Goal: Transaction & Acquisition: Purchase product/service

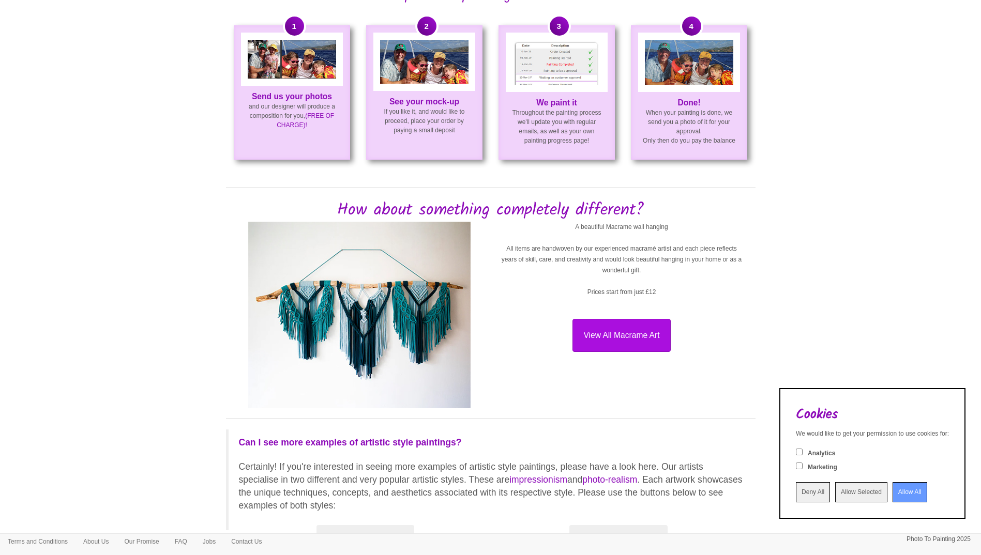
scroll to position [782, 0]
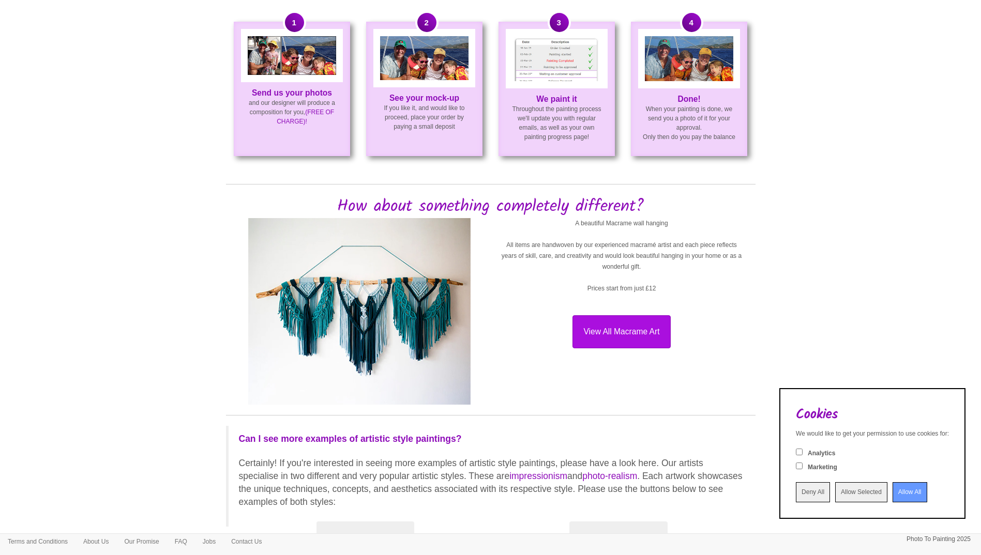
click at [433, 156] on div "2 See your mock-up If you like it, and would like to proceed, place your order …" at bounding box center [424, 89] width 116 height 134
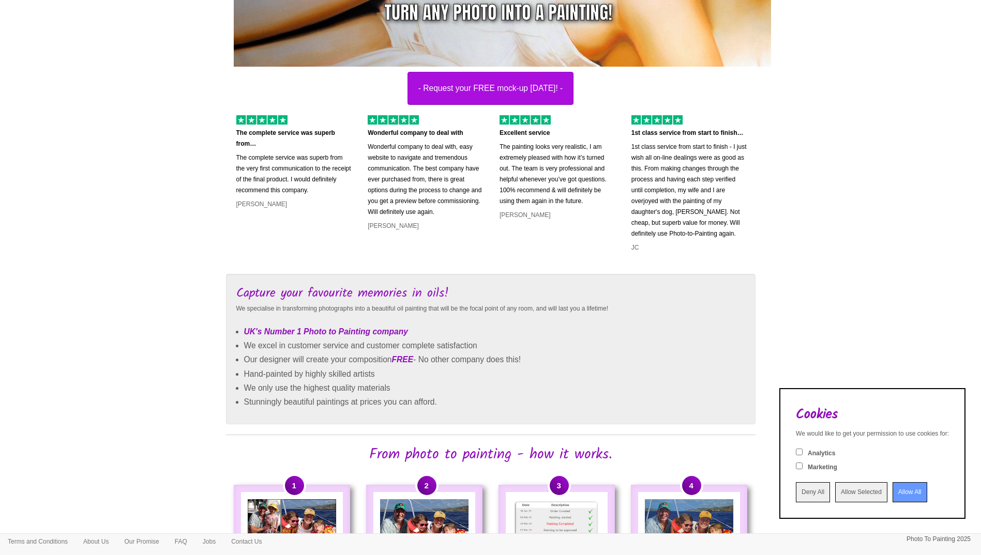
scroll to position [0, 0]
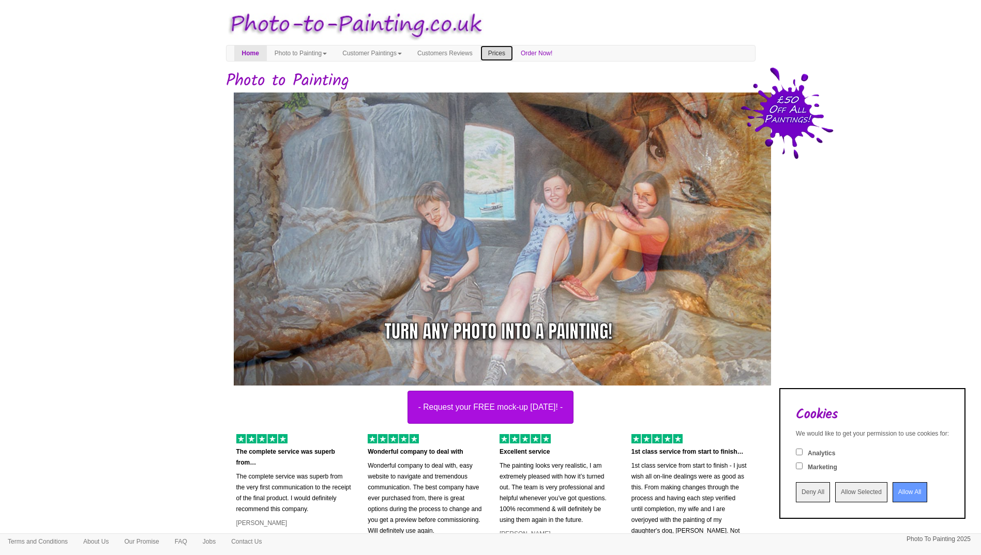
click at [513, 53] on link "Prices" at bounding box center [496, 53] width 33 height 16
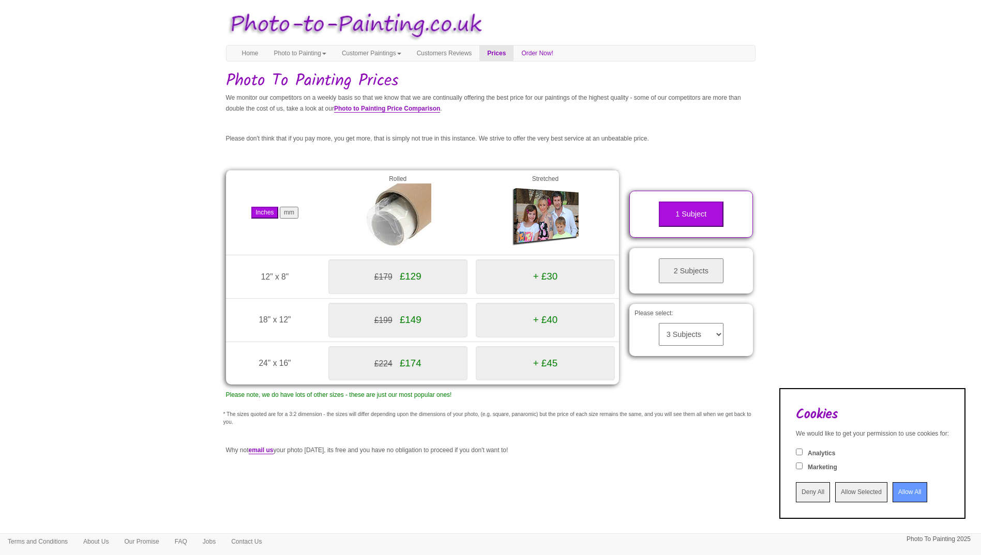
click at [523, 230] on img at bounding box center [544, 217] width 67 height 67
click at [682, 335] on select "3 Subjects 4 Subjects 5 Subjects 6 Subjects 7 Subjects 8 Subjects 9 Subjects 10…" at bounding box center [691, 334] width 65 height 23
click at [659, 323] on select "3 Subjects 4 Subjects 5 Subjects 6 Subjects 7 Subjects 8 Subjects 9 Subjects 10…" at bounding box center [691, 334] width 65 height 23
click at [403, 354] on div "£224 £174" at bounding box center [397, 363] width 139 height 35
click at [402, 327] on div "£199 £149" at bounding box center [397, 320] width 139 height 35
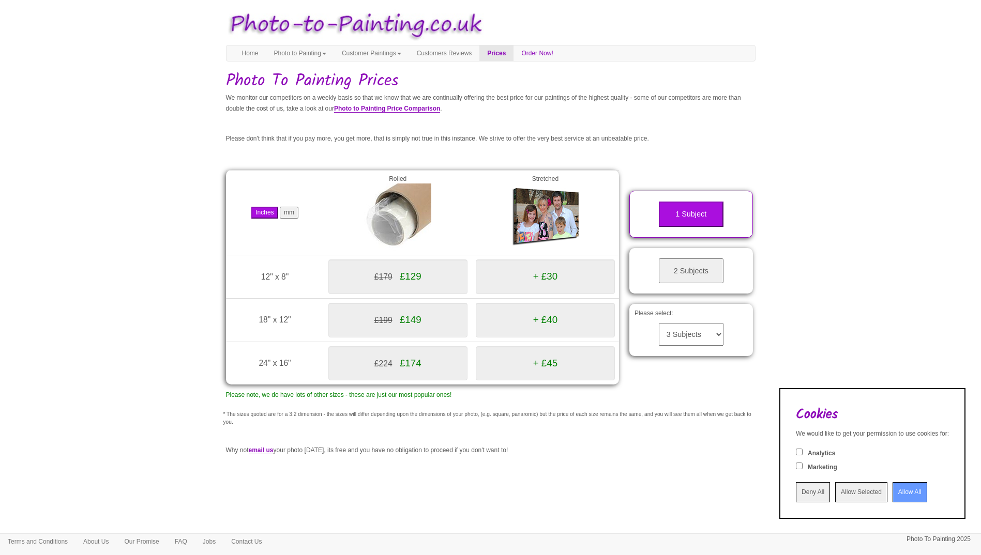
scroll to position [41, 0]
